Goal: Find contact information: Find contact information

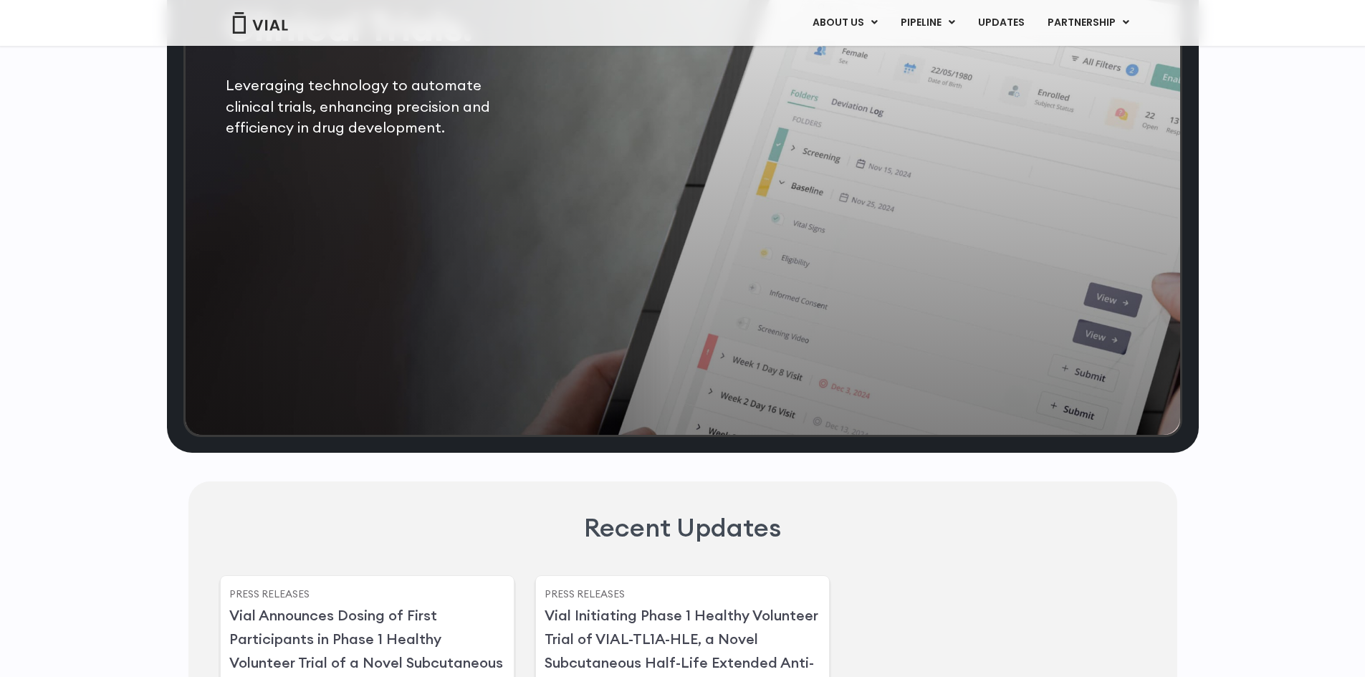
scroll to position [3039, 0]
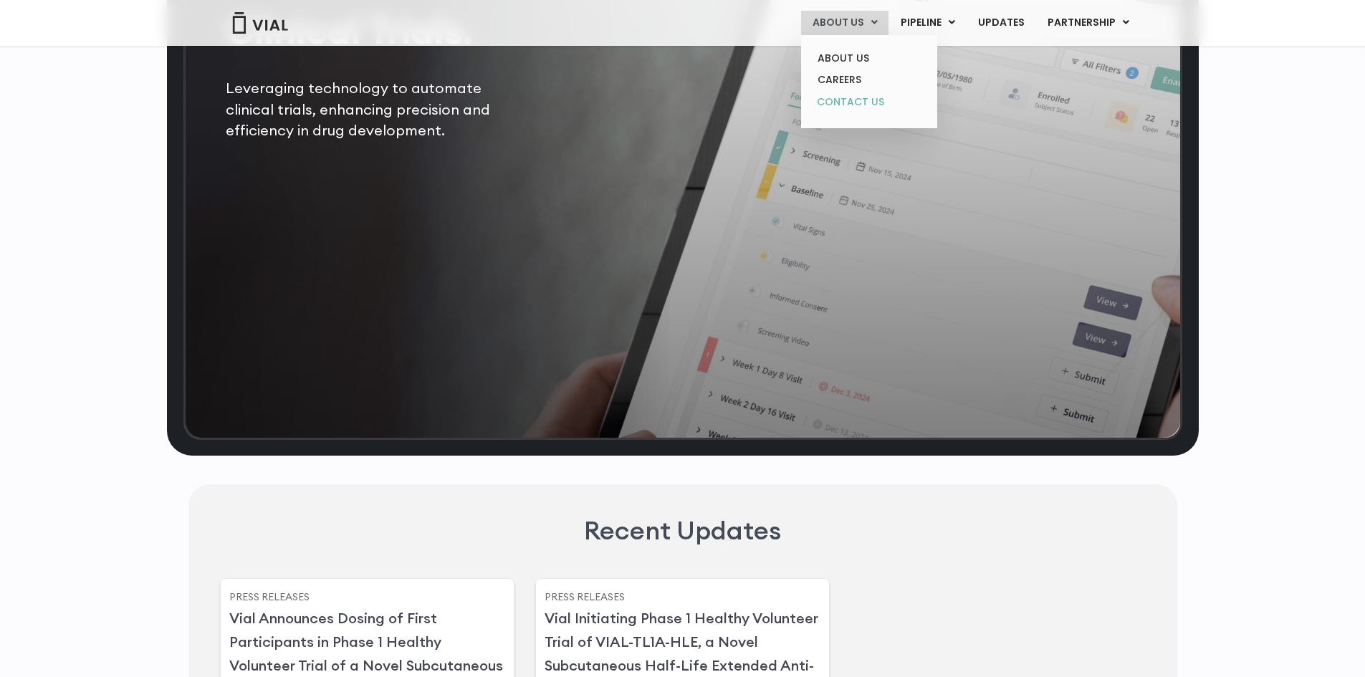
click at [863, 104] on link "CONTACT US" at bounding box center [868, 102] width 125 height 23
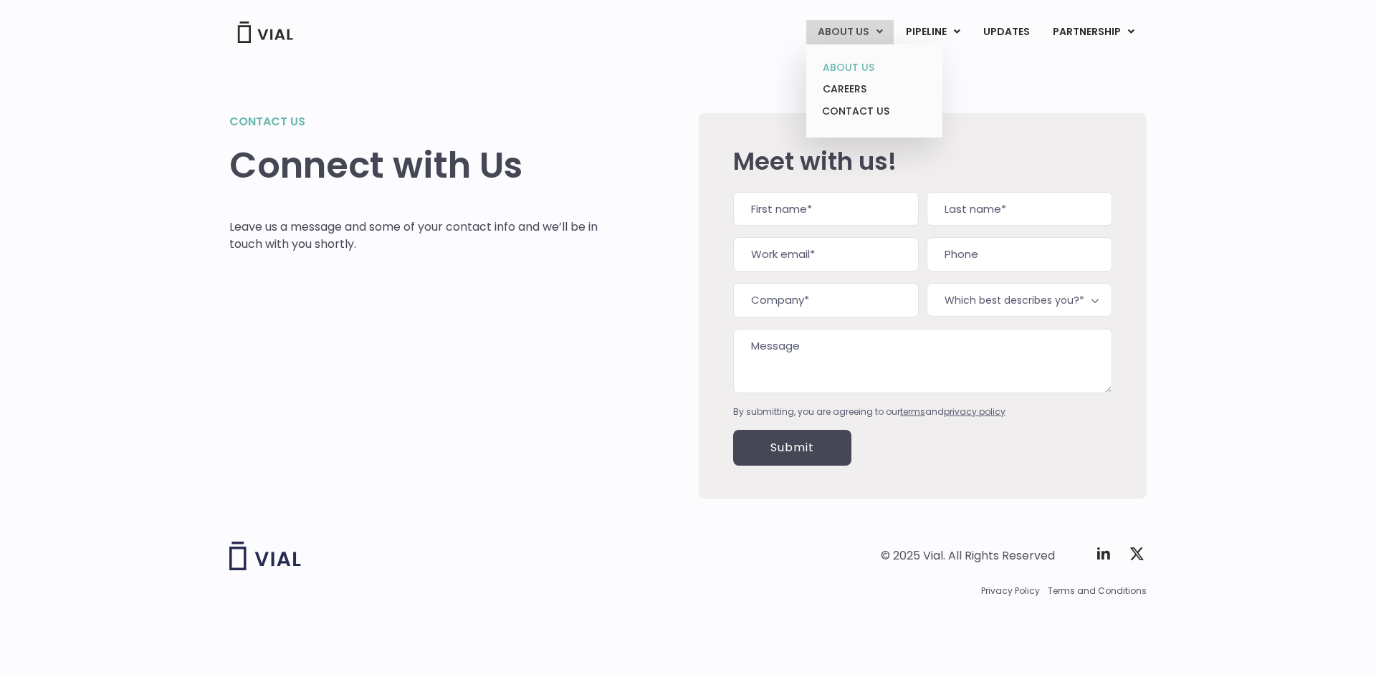
click at [859, 68] on link "ABOUT US" at bounding box center [873, 68] width 125 height 22
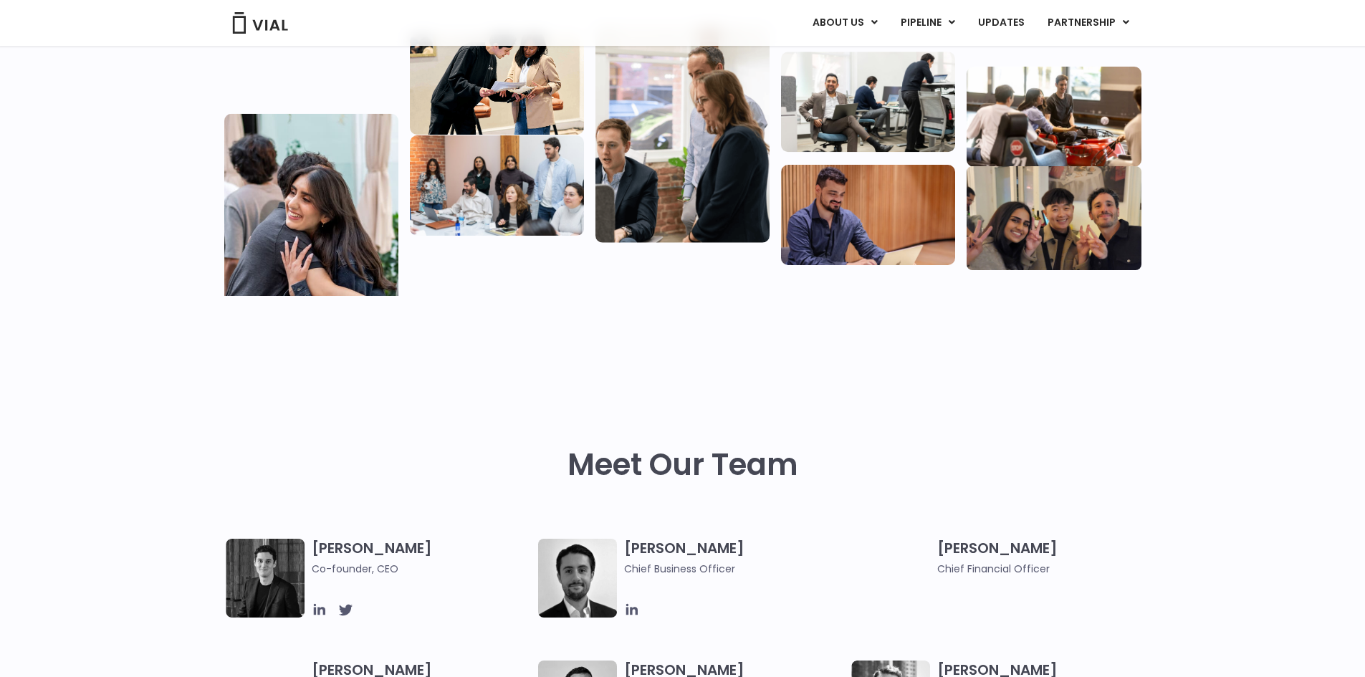
scroll to position [502, 0]
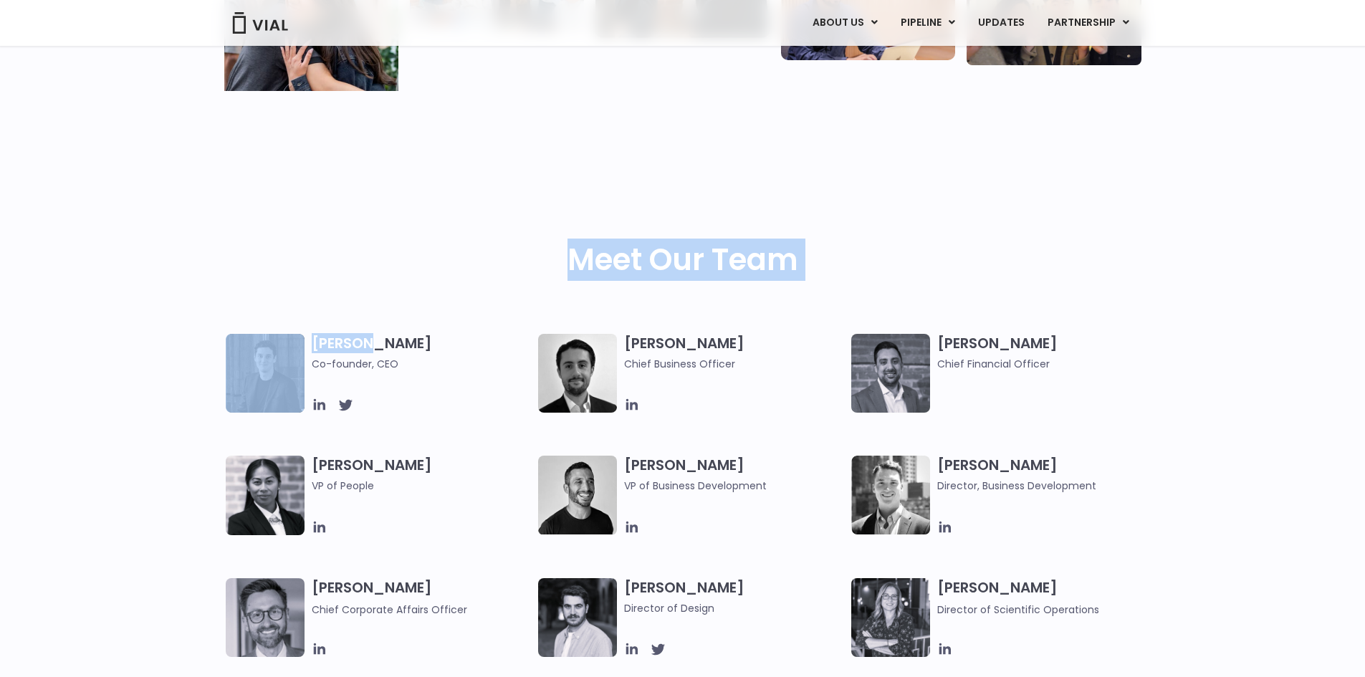
drag, startPoint x: 421, startPoint y: 333, endPoint x: 368, endPoint y: 340, distance: 54.2
click at [110, 242] on div "Meet Our Team" at bounding box center [682, 233] width 1365 height 203
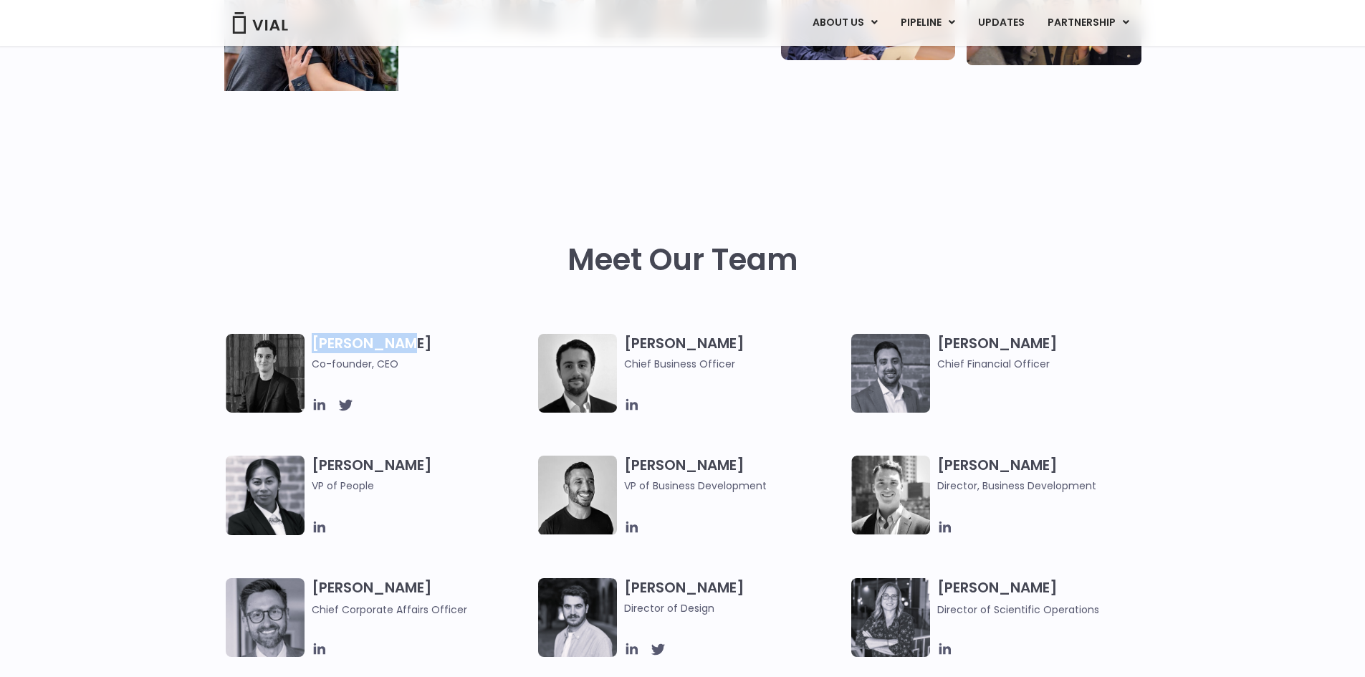
drag, startPoint x: 313, startPoint y: 341, endPoint x: 413, endPoint y: 340, distance: 99.6
click at [413, 340] on h3 "Simon Burns Co-founder, CEO" at bounding box center [422, 353] width 220 height 38
copy h3 "Simon Burns"
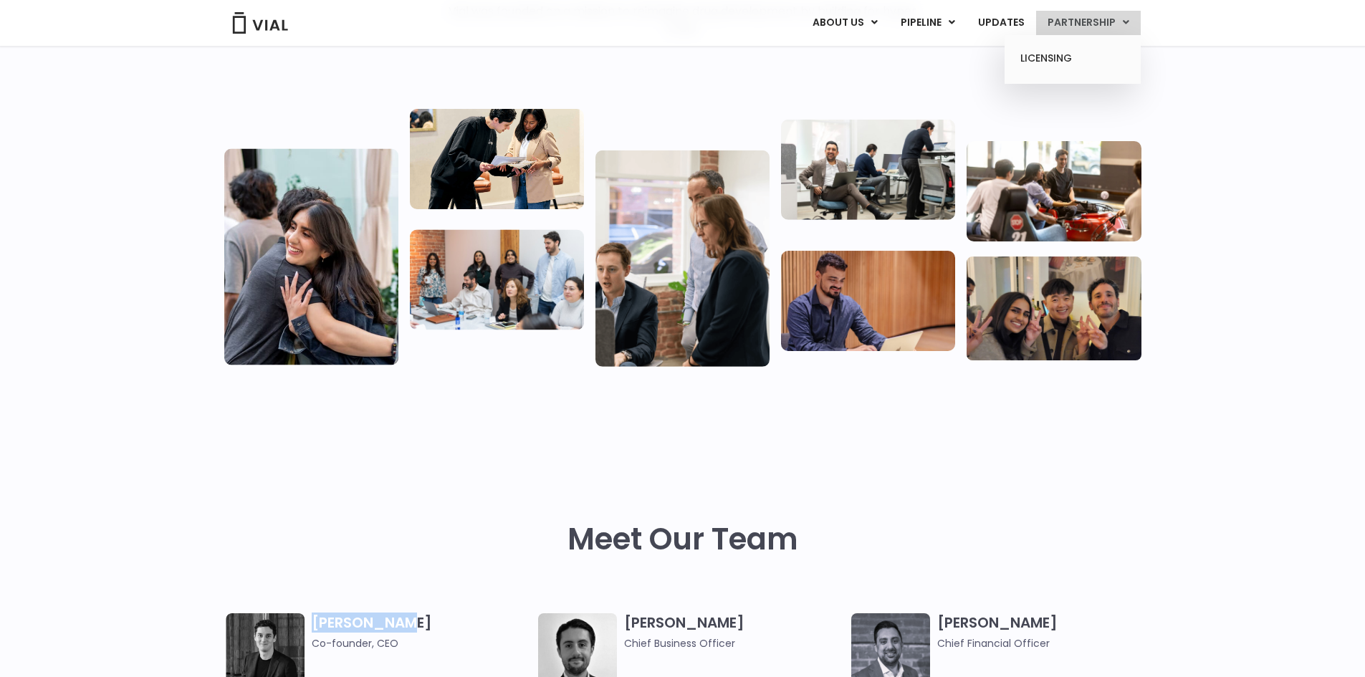
scroll to position [72, 0]
